Goal: Task Accomplishment & Management: Manage account settings

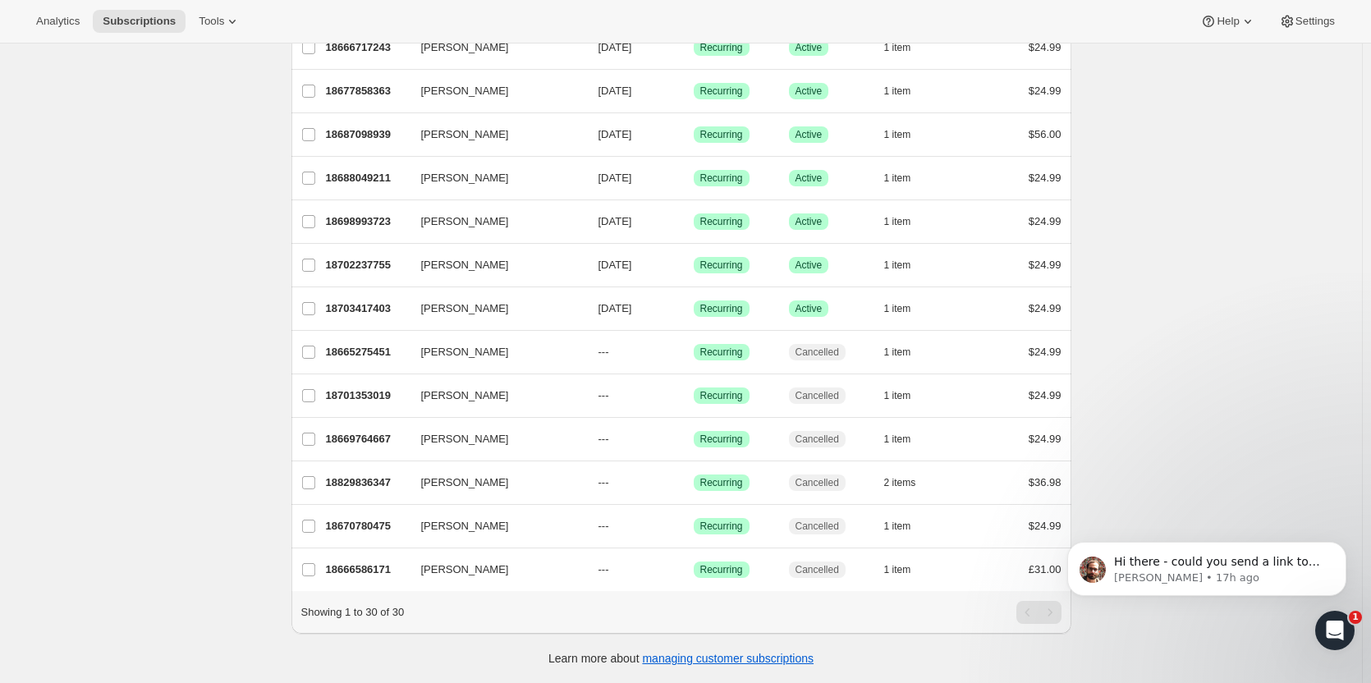
scroll to position [905, 0]
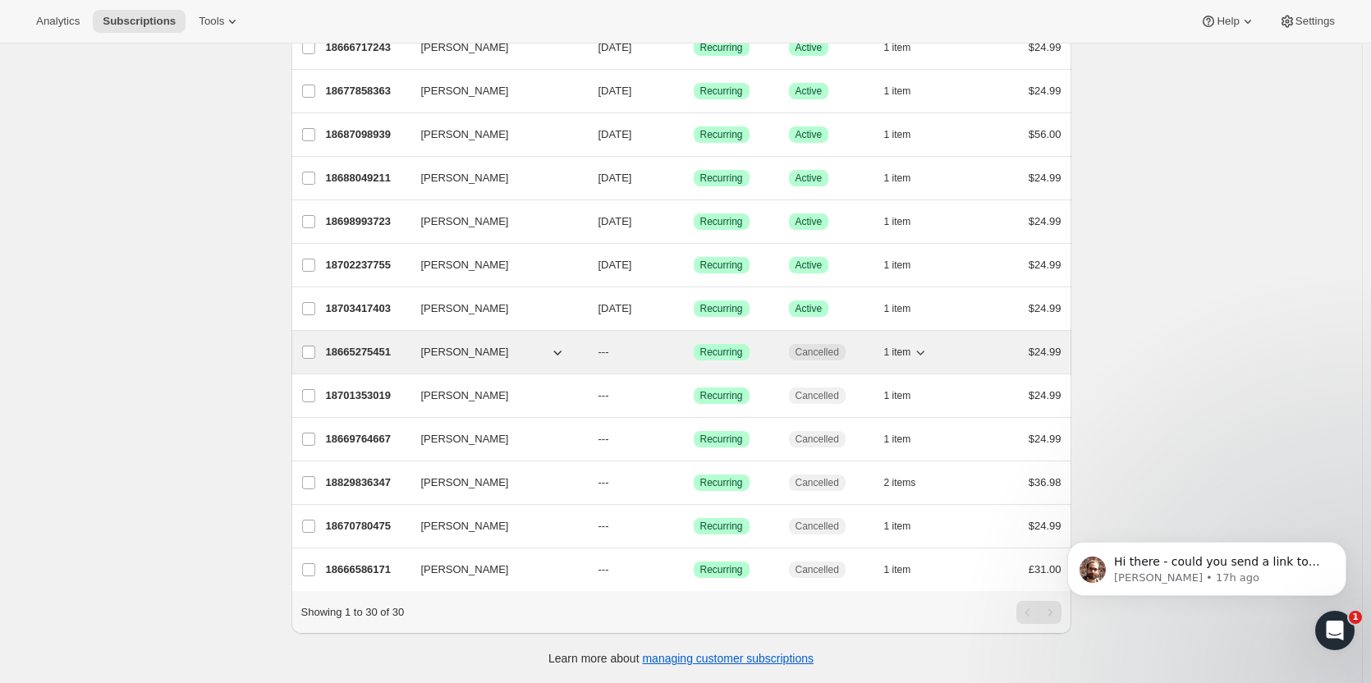
click at [343, 344] on p "18665275451" at bounding box center [367, 352] width 82 height 16
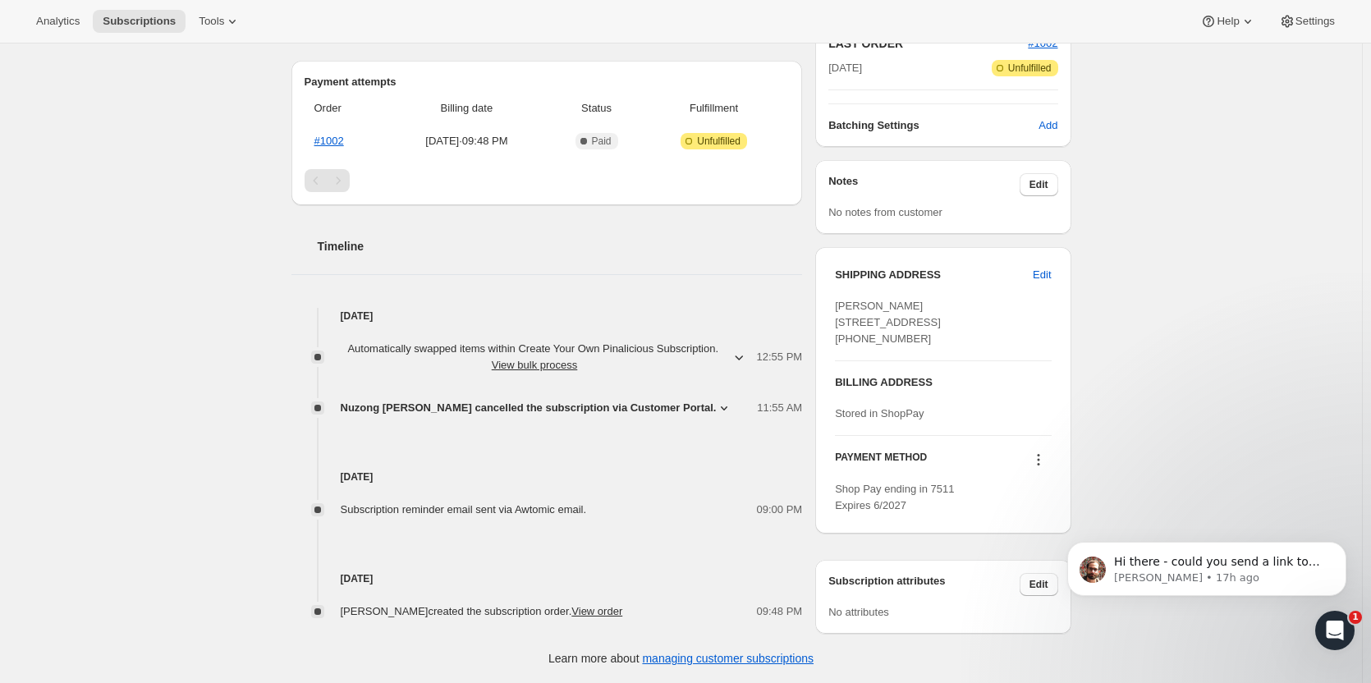
scroll to position [447, 0]
click at [745, 349] on icon "button" at bounding box center [738, 357] width 16 height 16
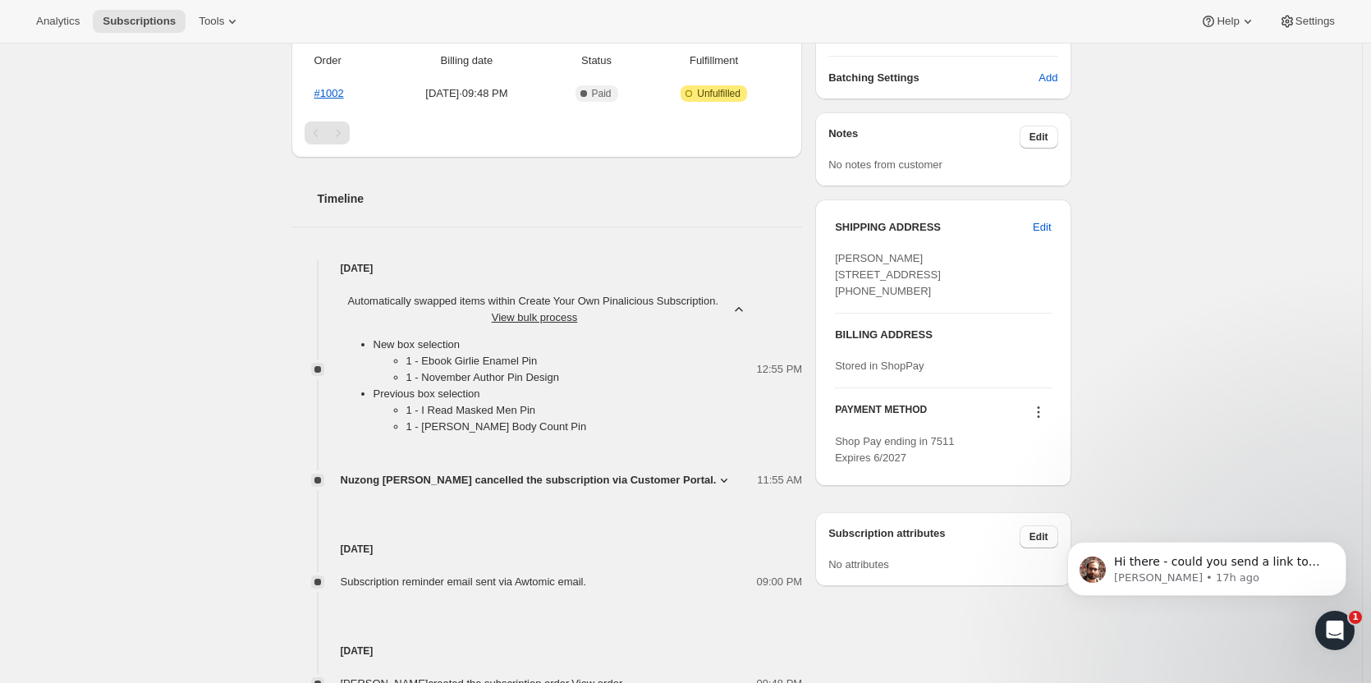
click at [742, 308] on icon "button" at bounding box center [738, 309] width 7 height 4
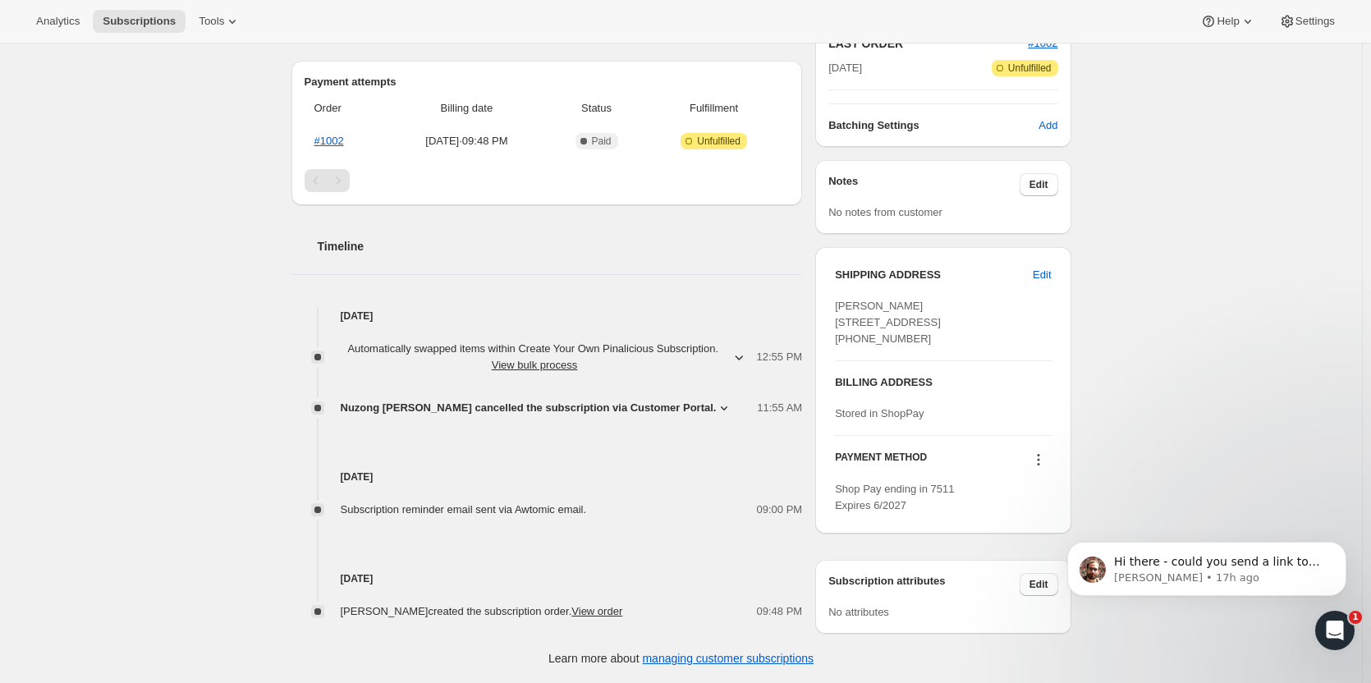
click at [141, 287] on div "Subscription #18665275451. This page is ready Subscription #18665275451 Success…" at bounding box center [681, 163] width 1362 height 1039
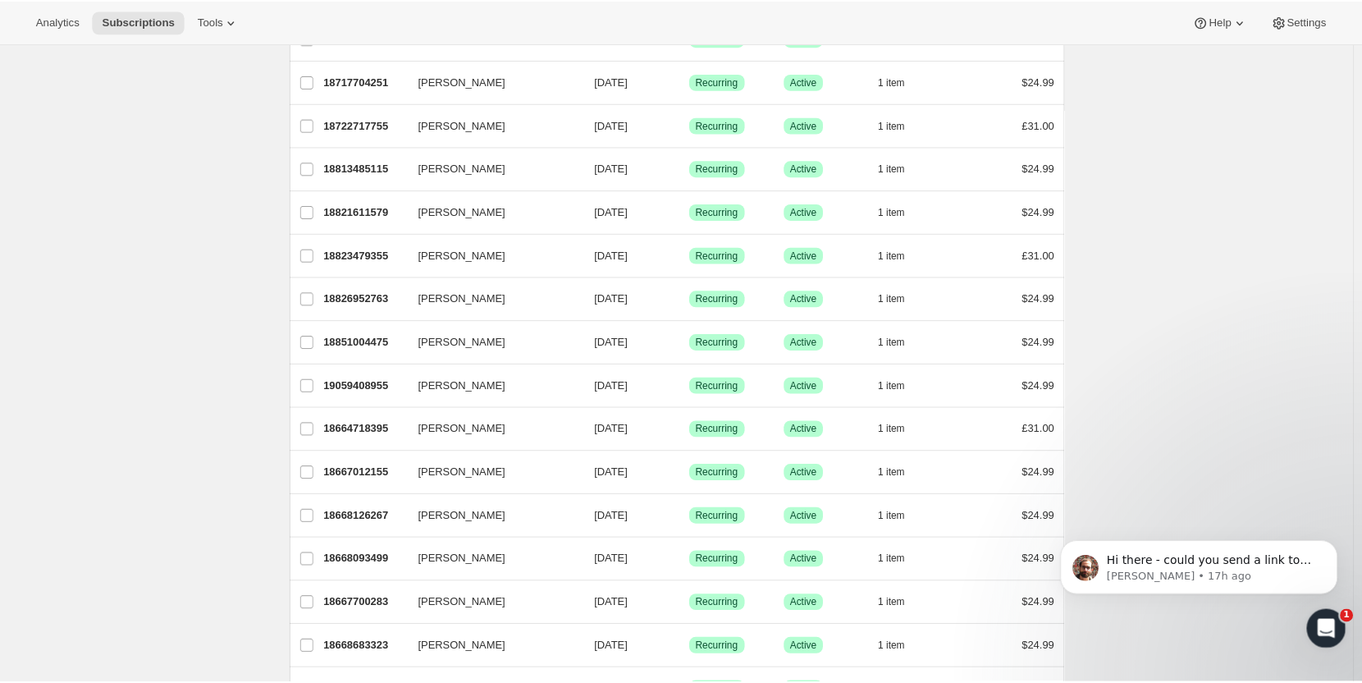
scroll to position [206, 0]
click at [153, 398] on div "Subscriptions. This page is ready Subscriptions Create subscription Bulk update…" at bounding box center [681, 604] width 1362 height 1532
